Goal: Task Accomplishment & Management: Use online tool/utility

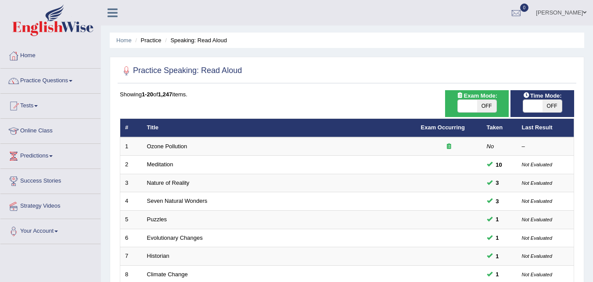
click at [540, 50] on div "Home Practice Speaking: Read Aloud Practice Speaking: Read Aloud Time Mode: ON …" at bounding box center [347, 279] width 492 height 559
click at [38, 130] on link "Online Class" at bounding box center [50, 130] width 100 height 22
click at [38, 130] on link "Online Class" at bounding box center [49, 130] width 98 height 22
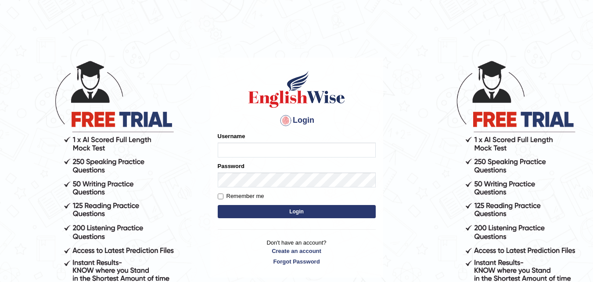
click at [262, 144] on input "Username" at bounding box center [297, 149] width 158 height 15
type input "Fely_1975"
click at [220, 197] on input "Remember me" at bounding box center [221, 196] width 6 height 6
checkbox input "true"
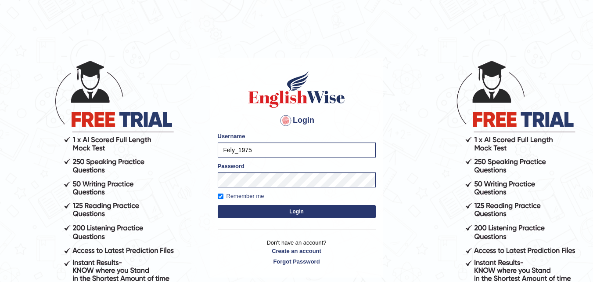
click at [256, 212] on button "Login" at bounding box center [297, 211] width 158 height 13
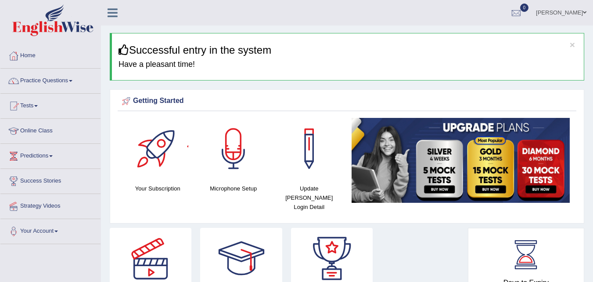
click at [44, 131] on link "Online Class" at bounding box center [50, 130] width 100 height 22
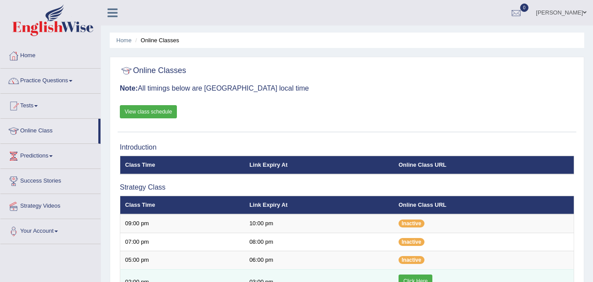
scroll to position [69, 0]
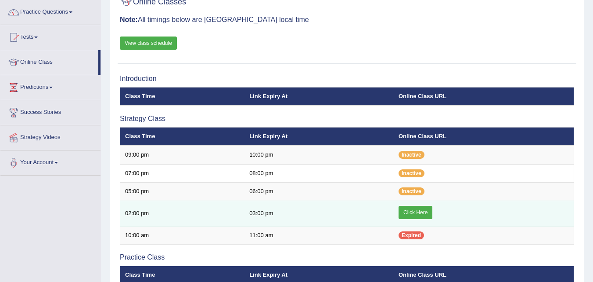
click at [415, 211] on link "Click Here" at bounding box center [416, 212] width 34 height 13
